Goal: Task Accomplishment & Management: Manage account settings

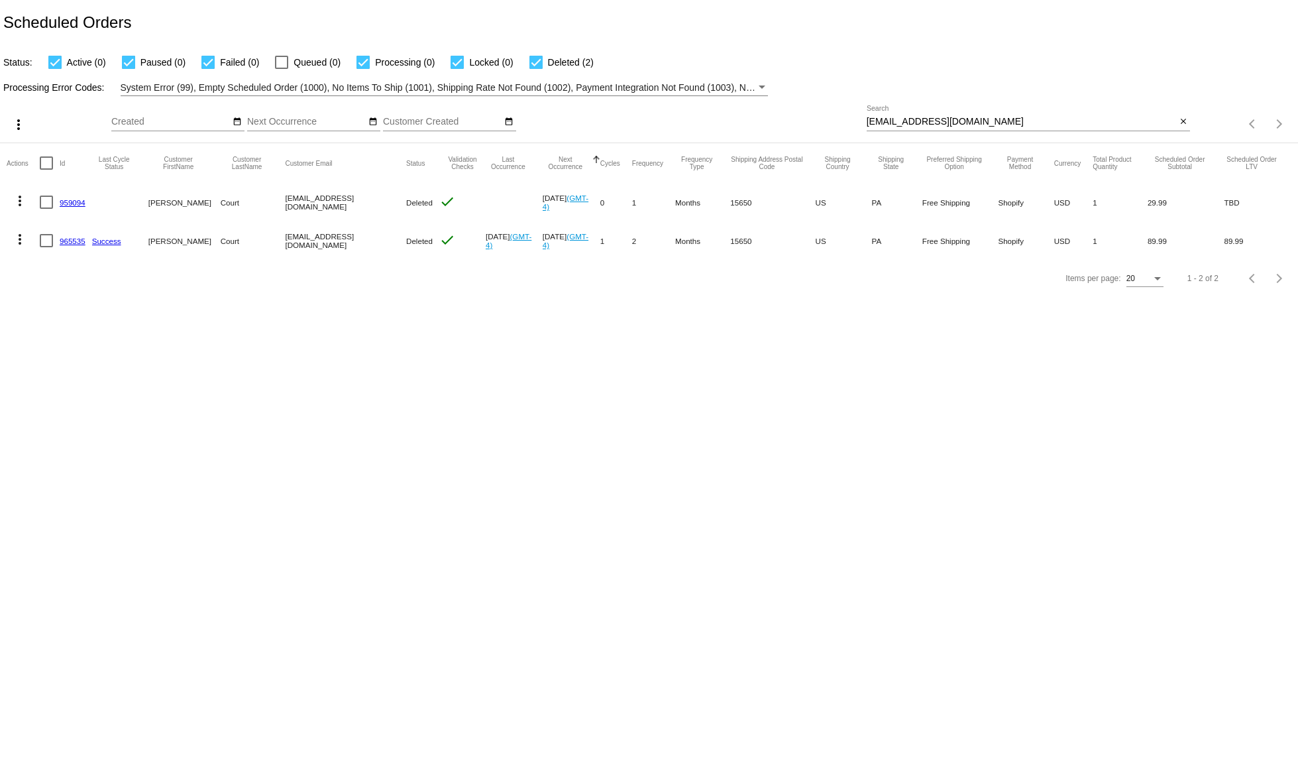
click at [919, 129] on div "dani25nb@msn.com Search" at bounding box center [1022, 118] width 310 height 26
click at [911, 125] on input "dani25nb@msn.com" at bounding box center [1022, 122] width 310 height 11
paste input "kb1volvoguy"
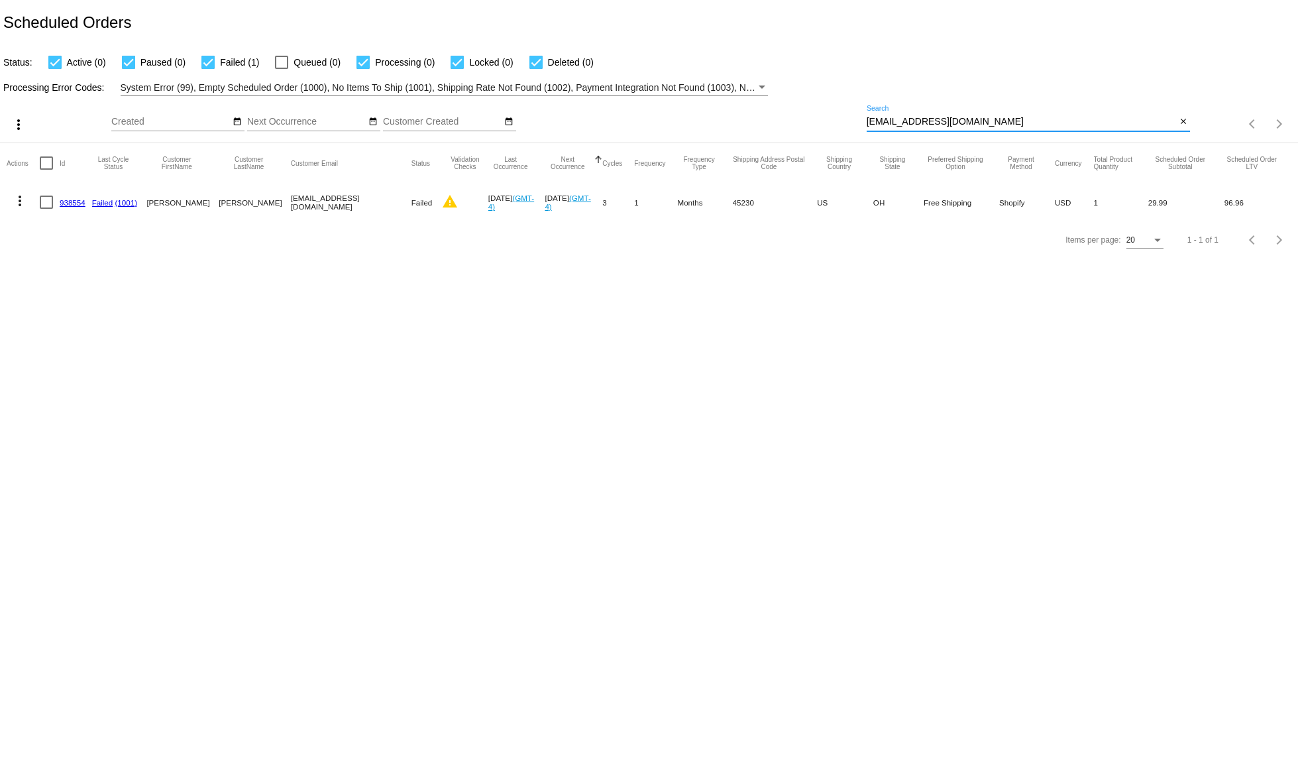
type input "kb1volvoguy@msn.com"
click at [27, 200] on mat-icon "more_vert" at bounding box center [20, 201] width 16 height 16
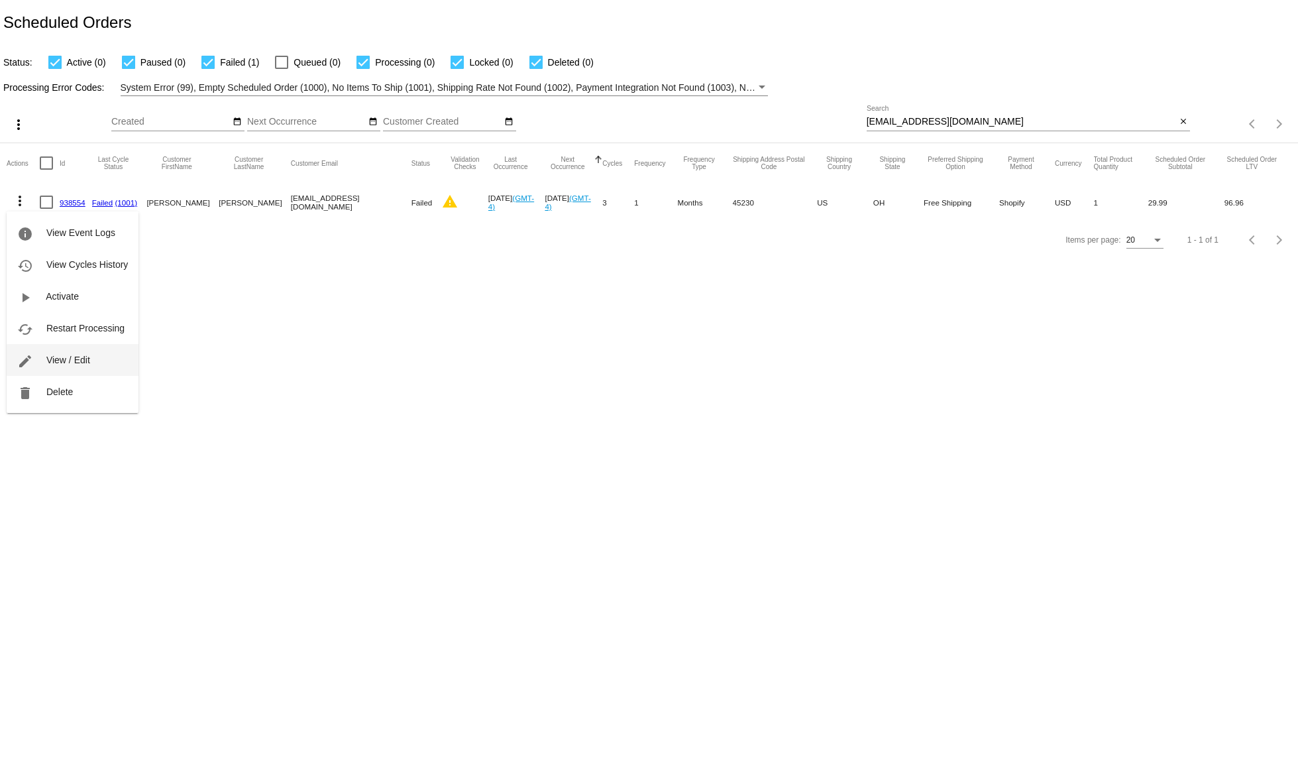
click at [72, 367] on button "edit View / Edit" at bounding box center [73, 360] width 132 height 32
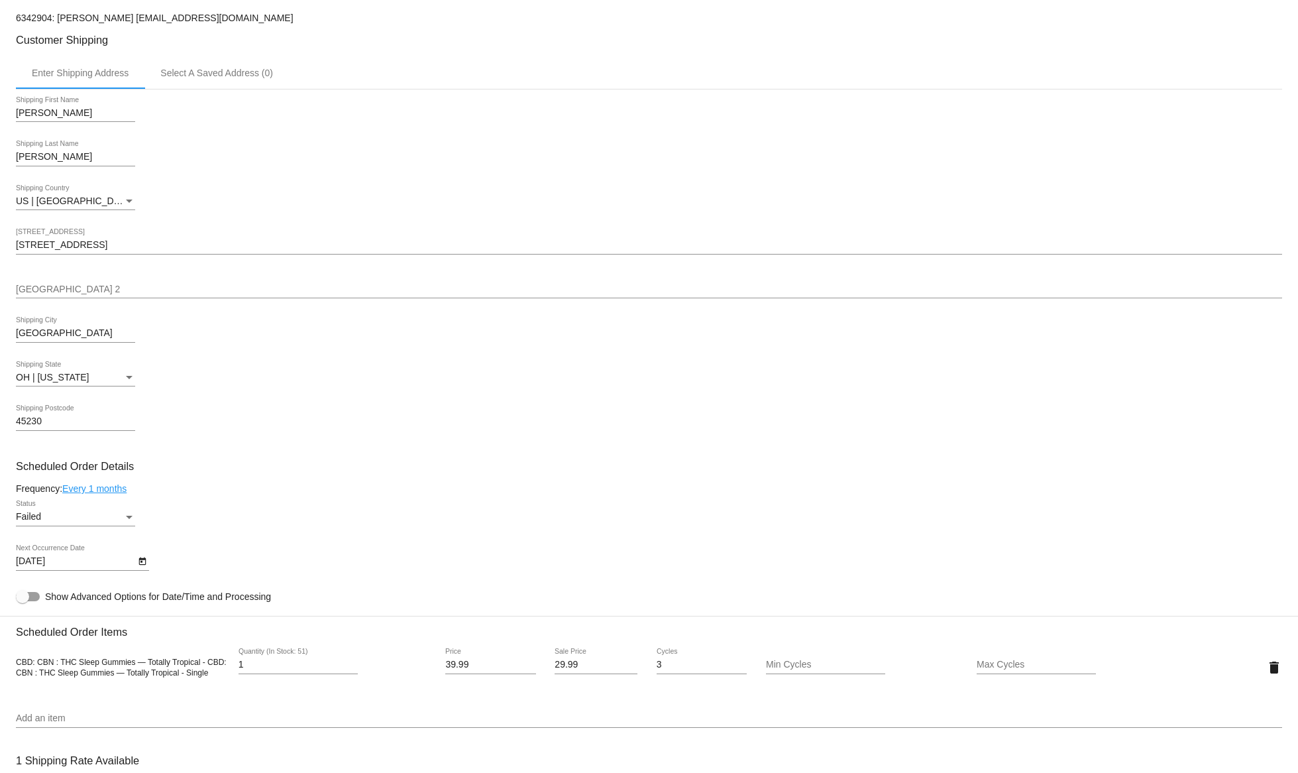
scroll to position [338, 0]
click at [96, 565] on input "8/20/2025" at bounding box center [75, 560] width 119 height 11
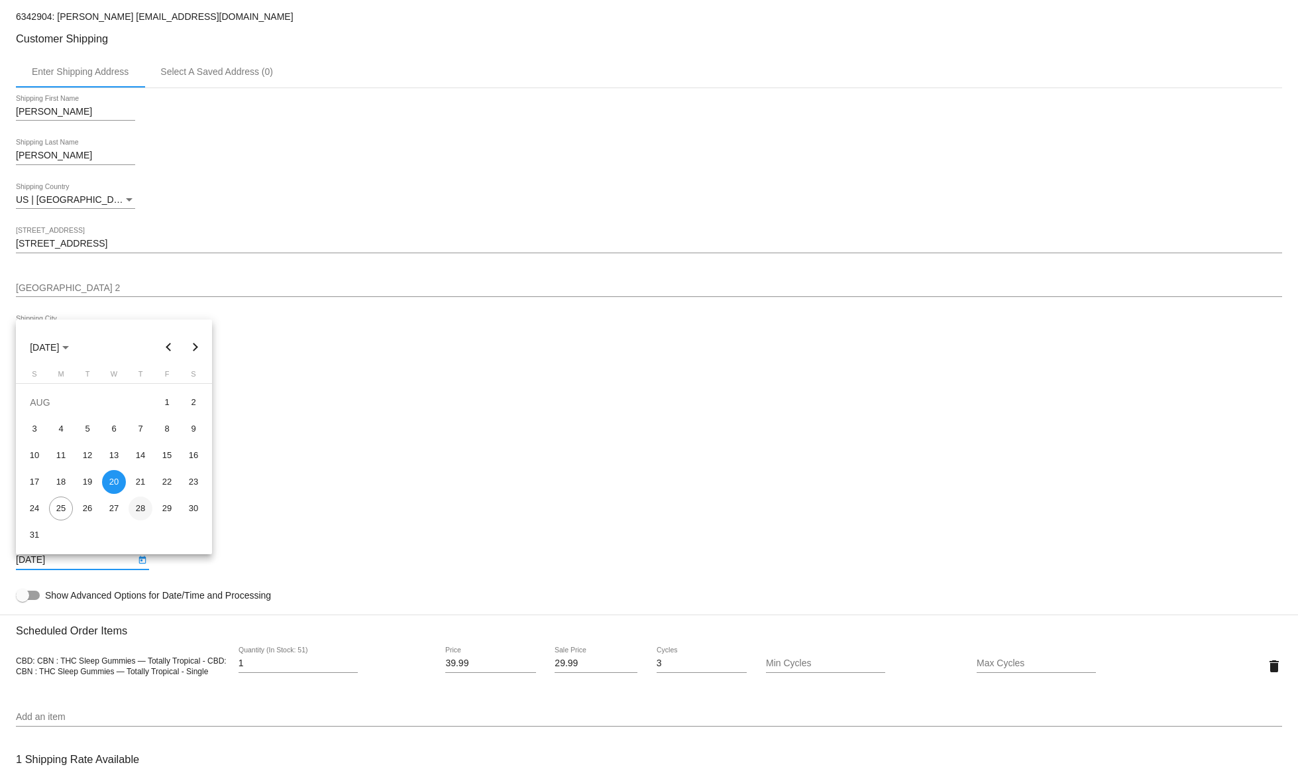
click at [147, 510] on div "28" at bounding box center [141, 508] width 24 height 24
type input "8/28/2025"
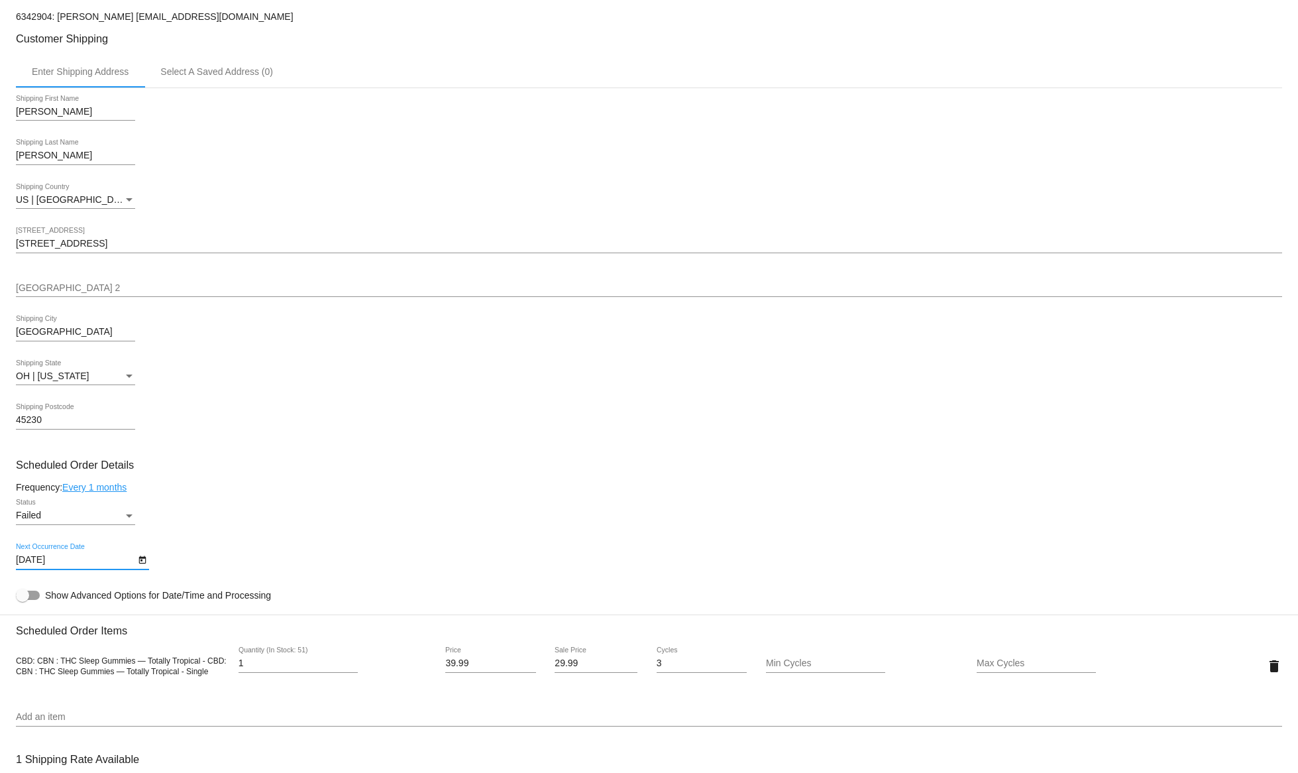
click at [87, 521] on div "Failed" at bounding box center [69, 515] width 107 height 11
click at [52, 475] on span "Active" at bounding box center [75, 464] width 119 height 28
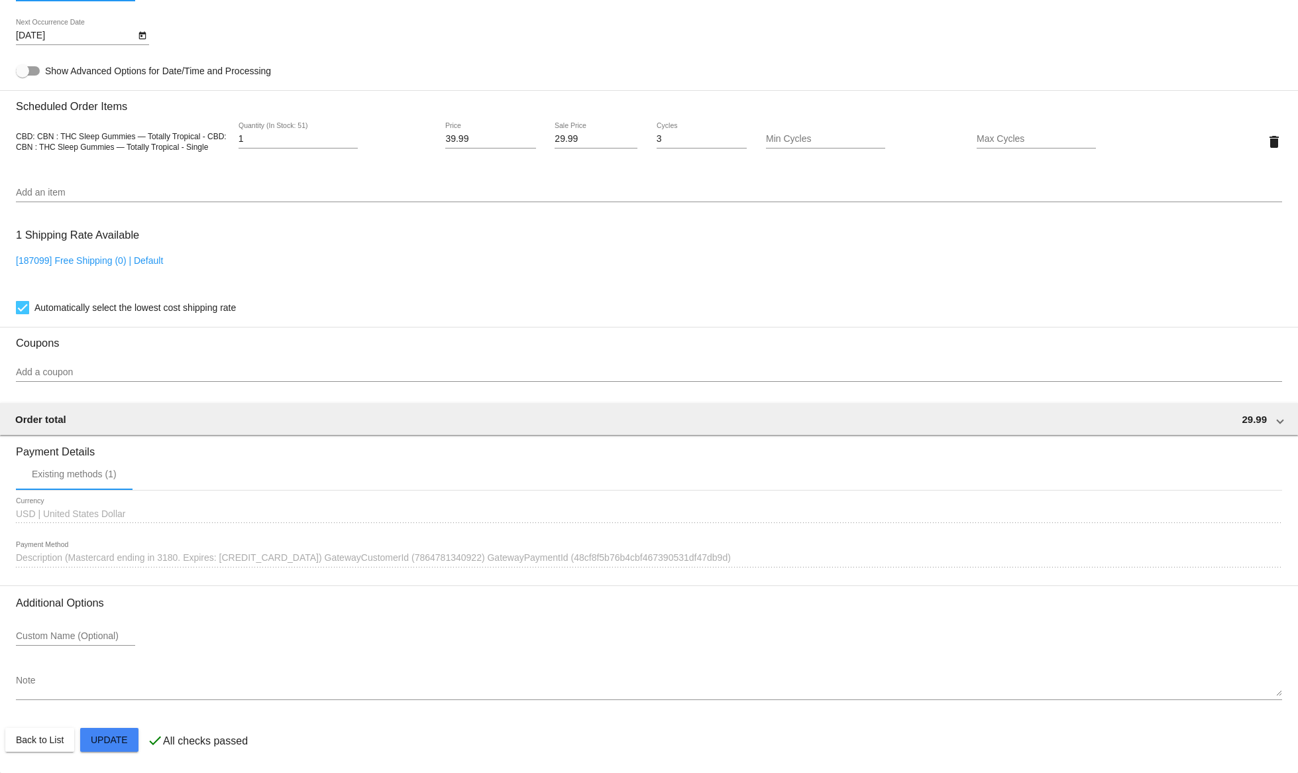
scroll to position [867, 0]
click at [121, 741] on mat-card "Customer 6342904: Kevin Bennett kb1volvoguy@msn.com Customer Shipping Enter Shi…" at bounding box center [649, 109] width 1298 height 1325
